Goal: Task Accomplishment & Management: Use online tool/utility

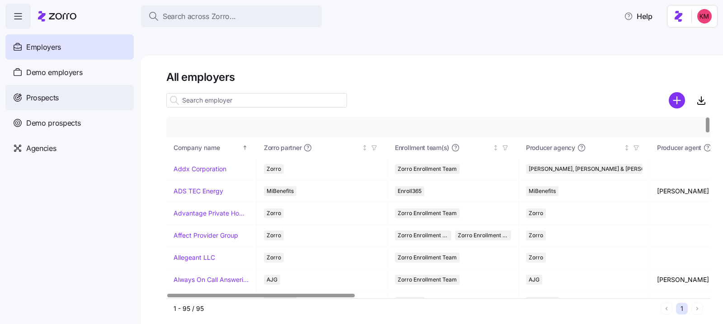
click at [56, 87] on div "Prospects" at bounding box center [69, 97] width 128 height 25
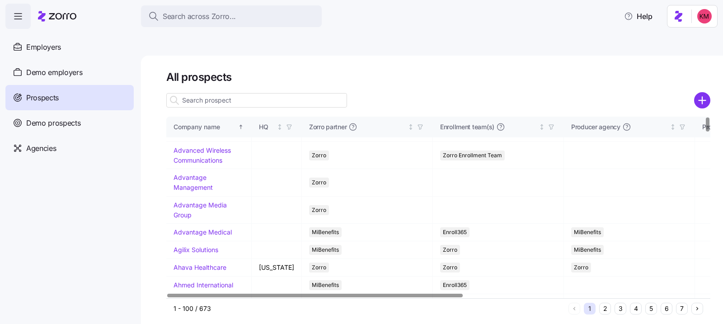
scroll to position [687, 0]
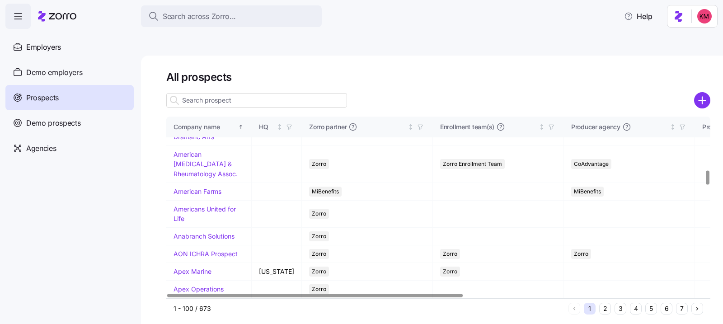
click at [666, 303] on button "6" at bounding box center [666, 309] width 12 height 12
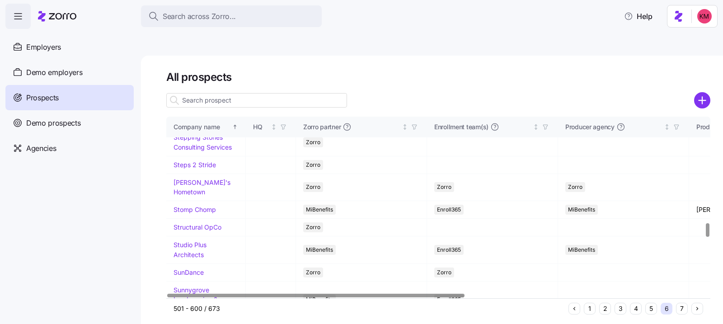
scroll to position [1410, 0]
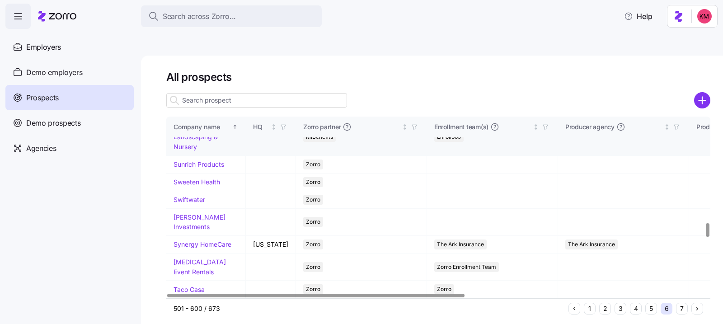
drag, startPoint x: 194, startPoint y: 221, endPoint x: 374, endPoint y: 206, distance: 180.8
click at [194, 168] on link "Sunrich Products" at bounding box center [198, 164] width 51 height 8
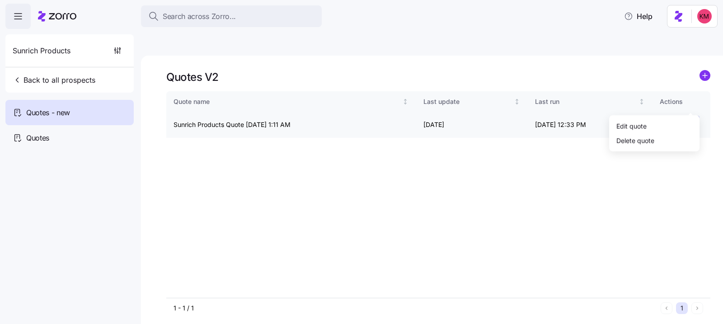
click at [691, 103] on html "Search across Zorro... Help Sunrich Products Back to all prospects Quotes - new…" at bounding box center [361, 204] width 723 height 409
click at [667, 125] on div "Edit quote" at bounding box center [653, 125] width 83 height 14
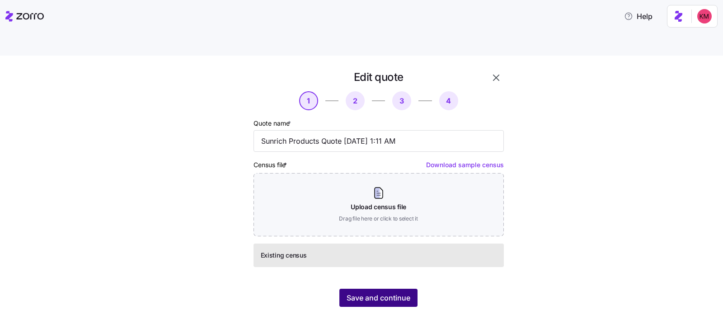
click at [389, 289] on button "Save and continue" at bounding box center [378, 298] width 78 height 18
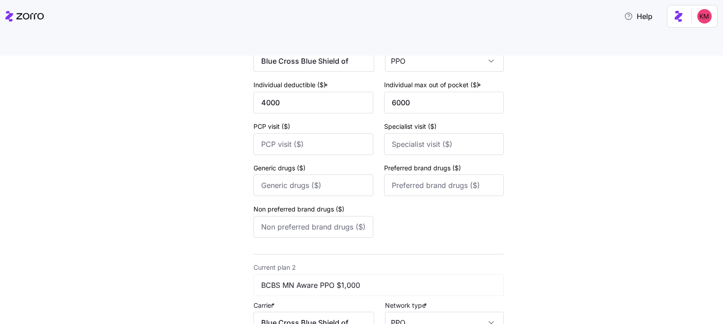
scroll to position [381, 0]
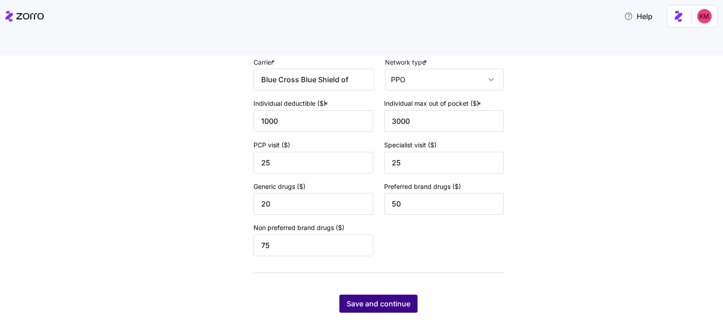
click at [388, 294] on button "Save and continue" at bounding box center [378, 303] width 78 height 18
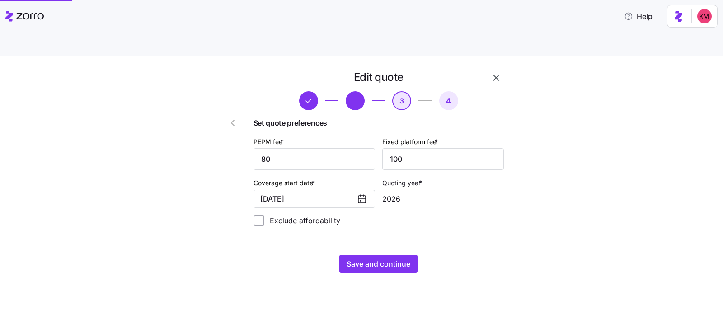
scroll to position [0, 0]
click at [374, 258] on span "Save and continue" at bounding box center [378, 263] width 64 height 11
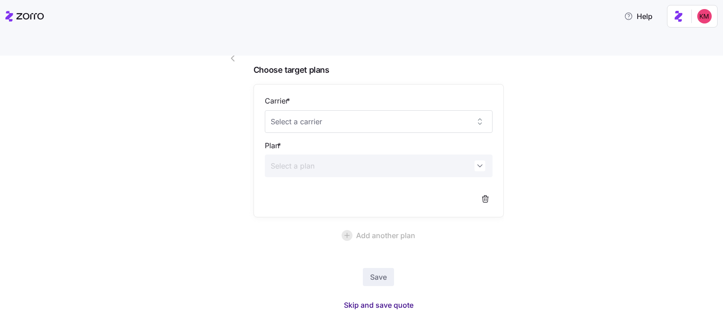
click at [386, 299] on span "Skip and save quote" at bounding box center [379, 304] width 70 height 11
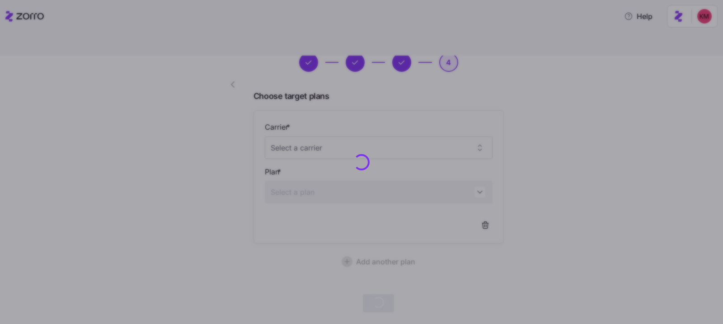
scroll to position [37, 0]
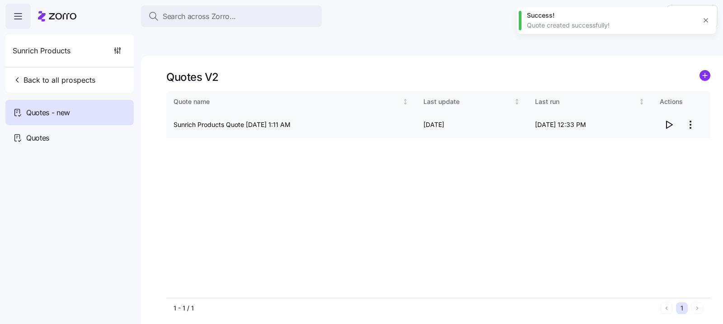
click at [665, 119] on icon "button" at bounding box center [668, 124] width 11 height 11
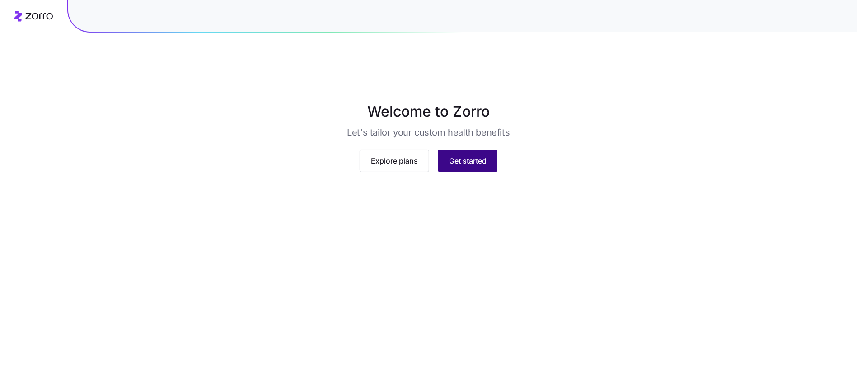
click at [466, 172] on button "Get started" at bounding box center [467, 160] width 59 height 23
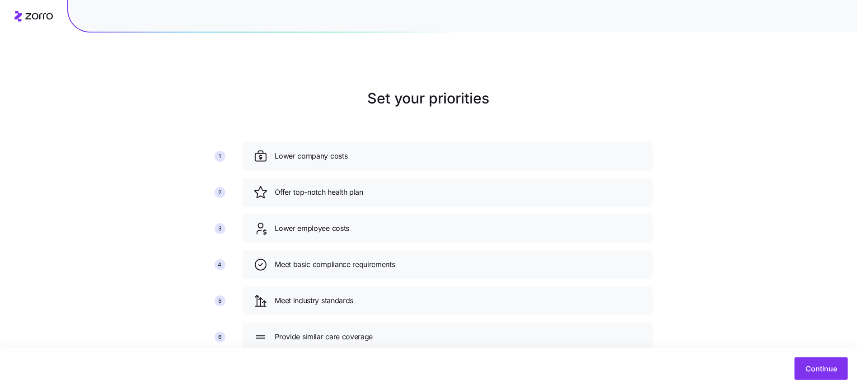
scroll to position [19, 0]
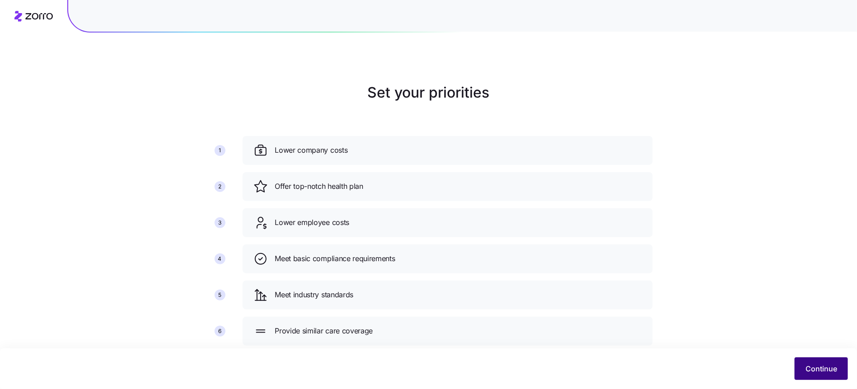
click at [807, 366] on span "Continue" at bounding box center [821, 368] width 32 height 11
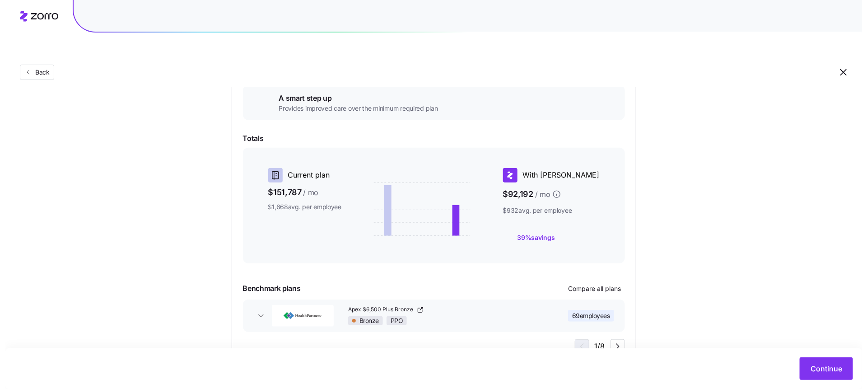
scroll to position [173, 0]
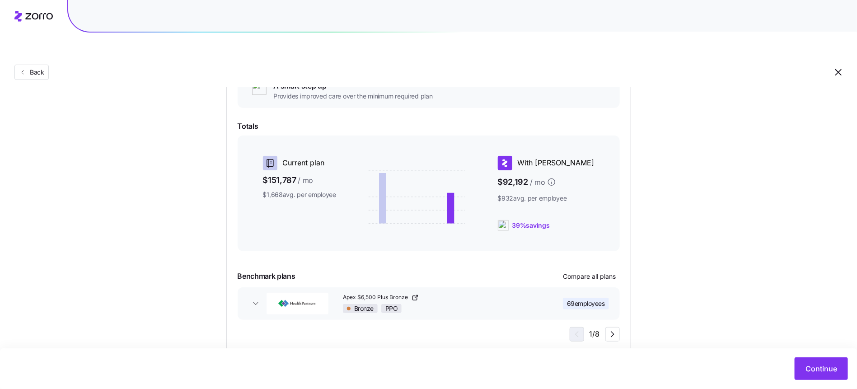
click at [595, 269] on div "Benchmark plans Compare all plans" at bounding box center [429, 276] width 382 height 14
click at [560, 246] on div "Essential Exceptional A smart step up Provides improved care over the minimum r…" at bounding box center [429, 181] width 382 height 321
click at [580, 272] on span "Compare all plans" at bounding box center [589, 276] width 53 height 9
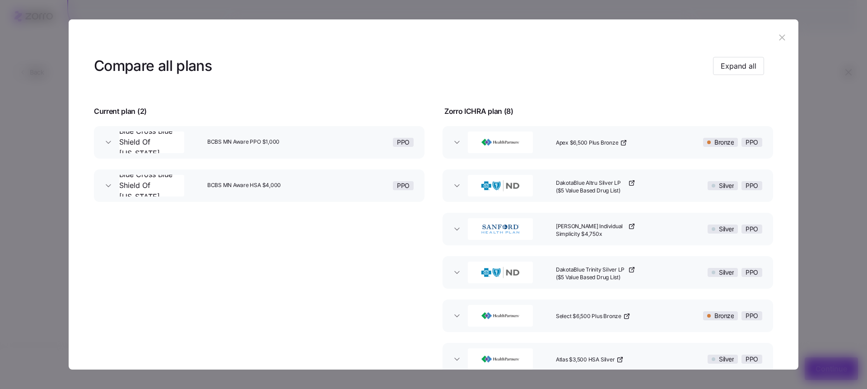
scroll to position [18, 0]
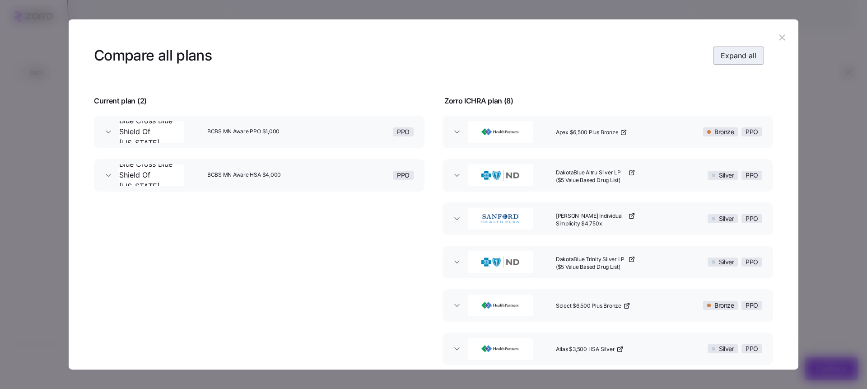
click at [722, 49] on button "Expand all" at bounding box center [738, 56] width 51 height 18
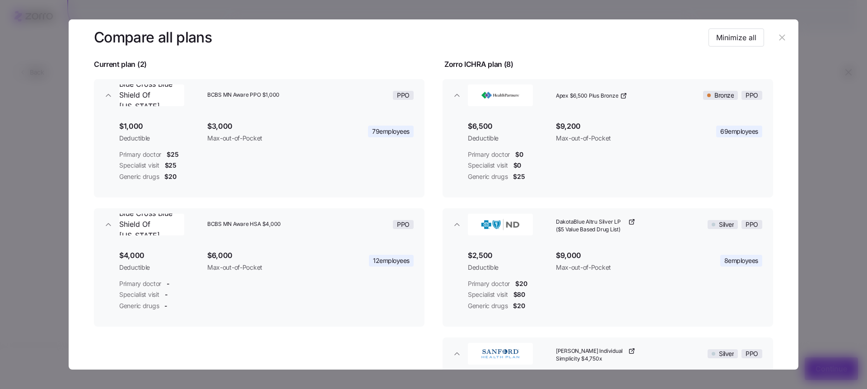
scroll to position [55, 0]
